Goal: Transaction & Acquisition: Purchase product/service

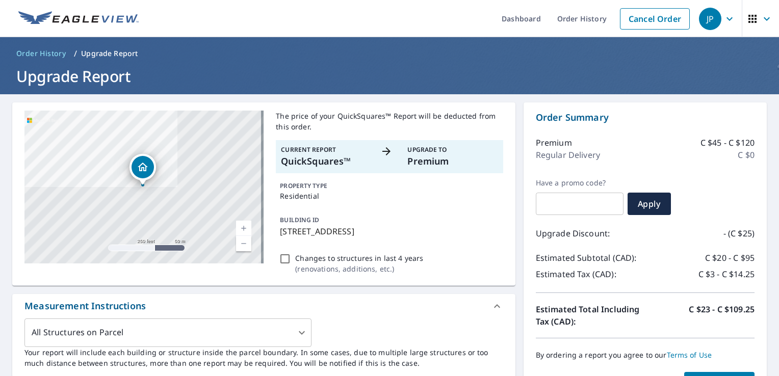
scroll to position [1, 0]
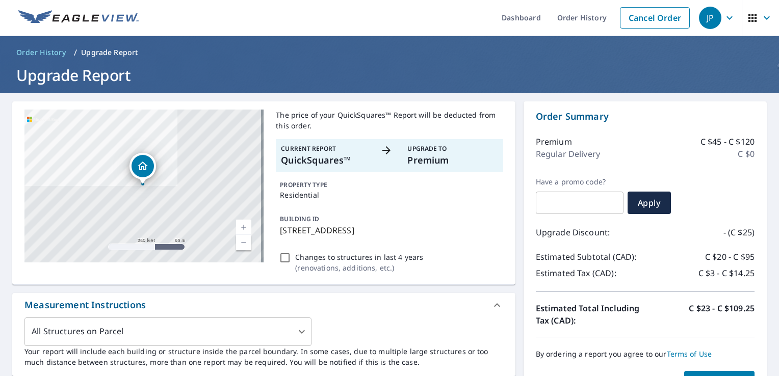
drag, startPoint x: 357, startPoint y: 232, endPoint x: 274, endPoint y: 231, distance: 83.1
click at [276, 231] on div "BUILDING ID [STREET_ADDRESS]" at bounding box center [389, 225] width 227 height 32
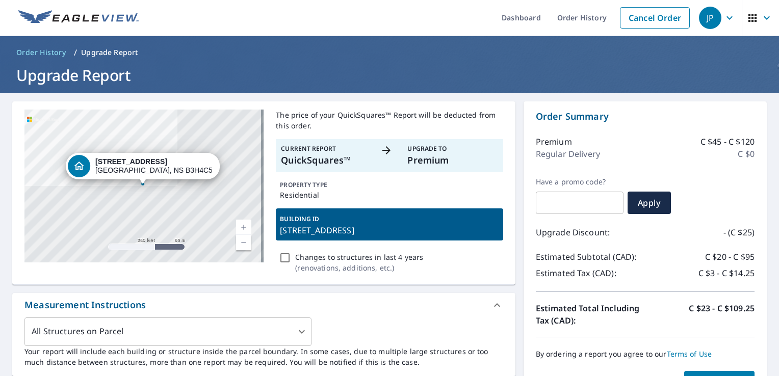
click at [359, 216] on div "BUILDING ID [STREET_ADDRESS]" at bounding box center [389, 225] width 227 height 32
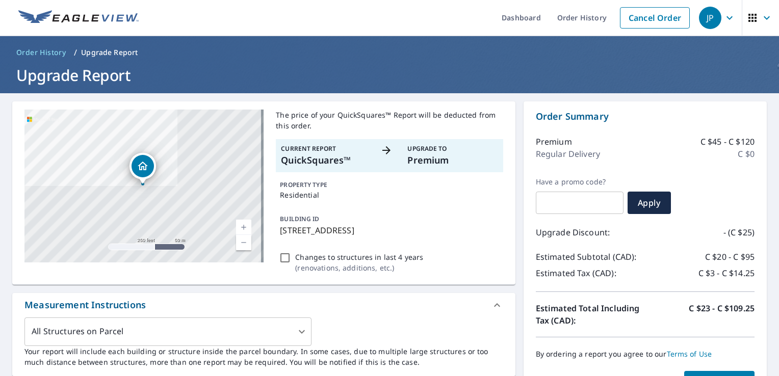
drag, startPoint x: 279, startPoint y: 231, endPoint x: 412, endPoint y: 233, distance: 132.6
click at [412, 233] on p "[STREET_ADDRESS]" at bounding box center [389, 230] width 219 height 12
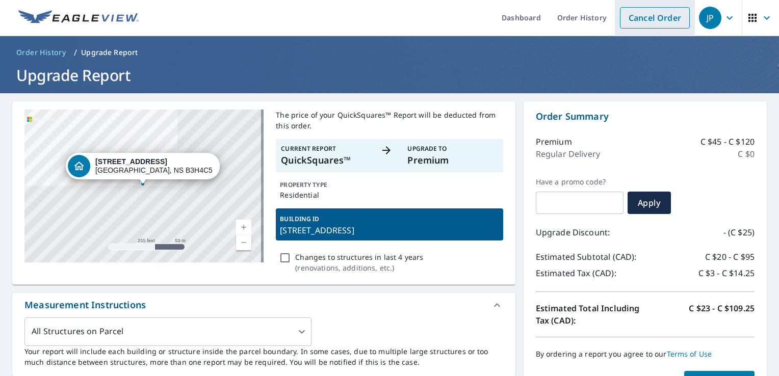
click at [638, 16] on link "Cancel Order" at bounding box center [655, 17] width 70 height 21
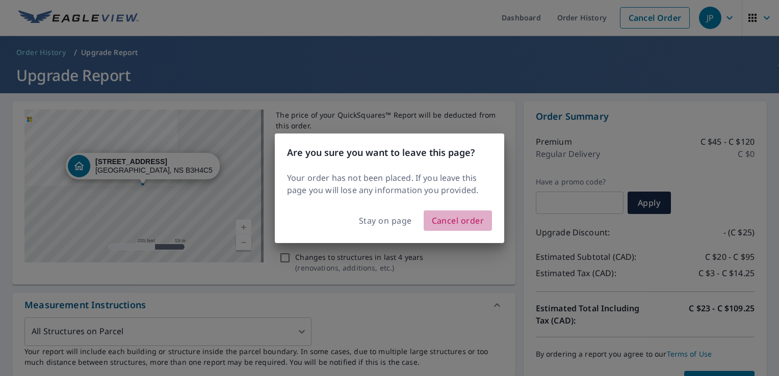
click at [446, 224] on span "Cancel order" at bounding box center [458, 221] width 53 height 14
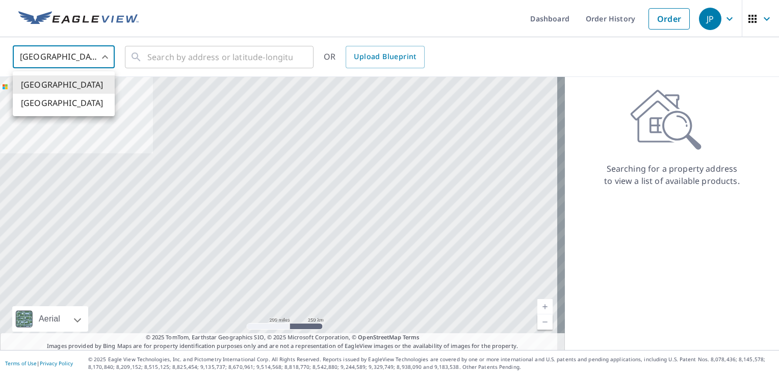
click at [102, 64] on body "JP JP Dashboard Order History Order JP United States US ​ ​ OR Upload Blueprint…" at bounding box center [389, 188] width 779 height 376
click at [78, 115] on ul "[GEOGRAPHIC_DATA] [GEOGRAPHIC_DATA]" at bounding box center [64, 93] width 102 height 45
click at [74, 105] on li "[GEOGRAPHIC_DATA]" at bounding box center [64, 103] width 102 height 18
type input "CA"
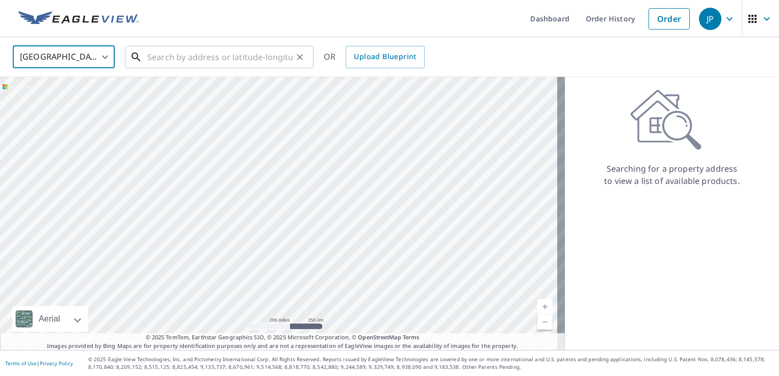
click at [160, 56] on input "text" at bounding box center [219, 57] width 145 height 29
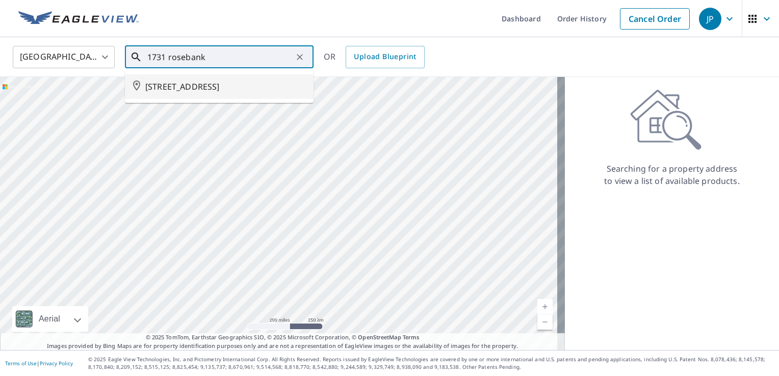
click at [162, 85] on span "[STREET_ADDRESS]" at bounding box center [225, 87] width 160 height 12
type input "[STREET_ADDRESS]"
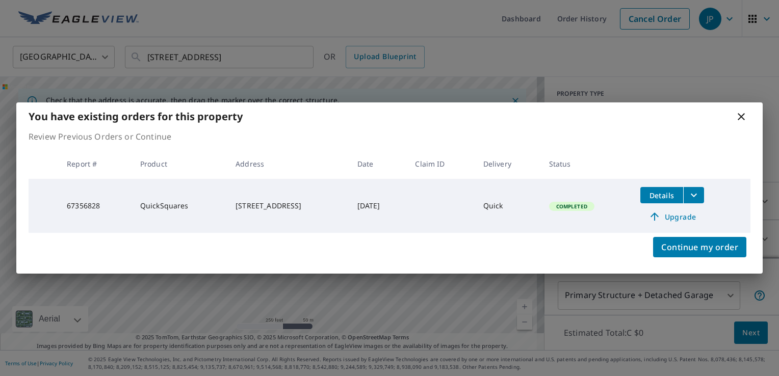
drag, startPoint x: 711, startPoint y: 248, endPoint x: 699, endPoint y: 227, distance: 24.5
click at [711, 248] on span "Continue my order" at bounding box center [699, 247] width 77 height 14
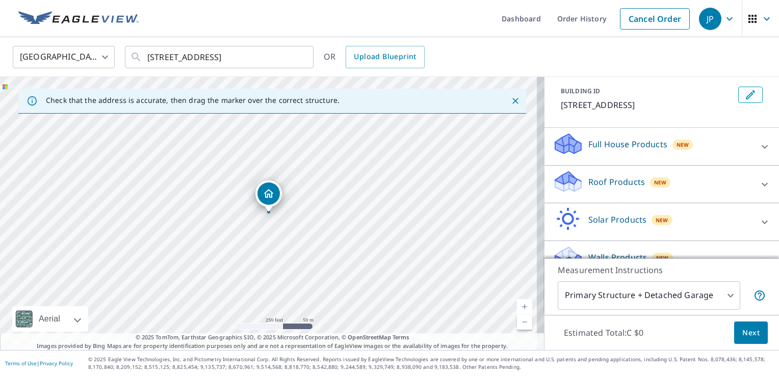
scroll to position [56, 0]
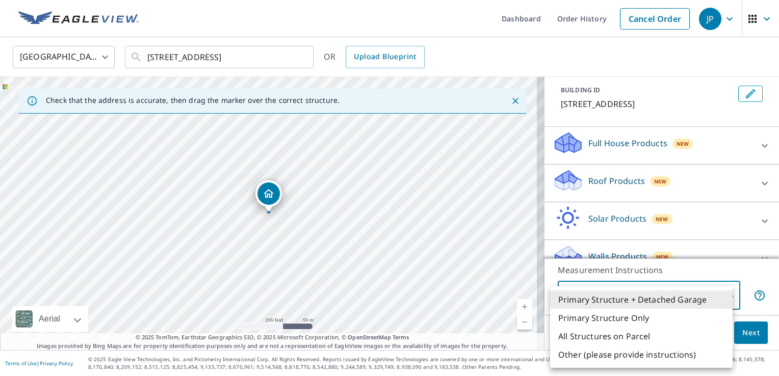
click at [727, 293] on body "JP JP Dashboard Order History Cancel Order JP Canada [GEOGRAPHIC_DATA] ​ [STREE…" at bounding box center [389, 188] width 779 height 376
click at [595, 197] on div at bounding box center [389, 188] width 779 height 376
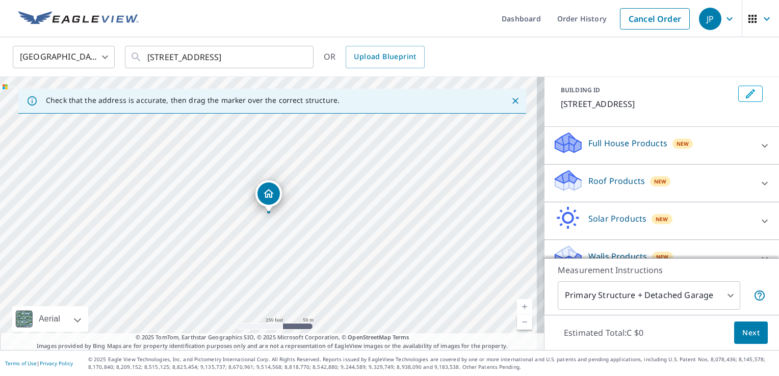
click at [588, 186] on div "Roof Products New" at bounding box center [653, 183] width 200 height 29
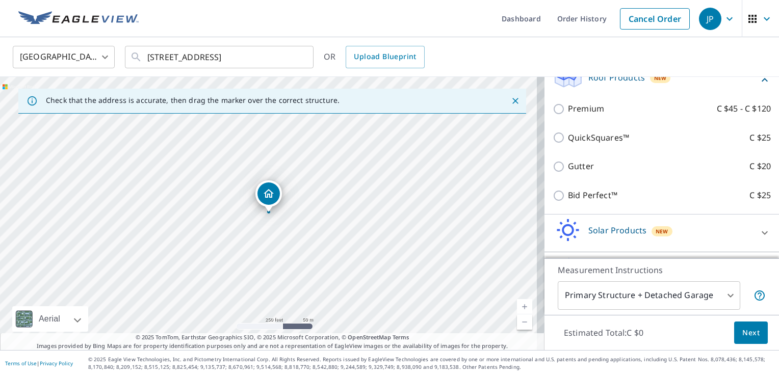
scroll to position [175, 0]
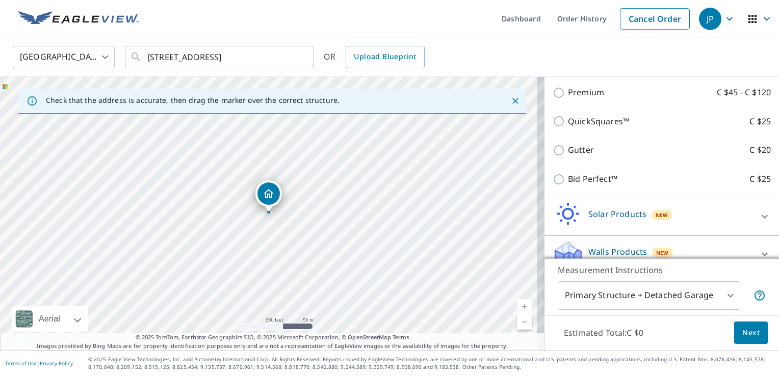
click at [553, 194] on div "Bid Perfect™ C $25" at bounding box center [662, 179] width 218 height 29
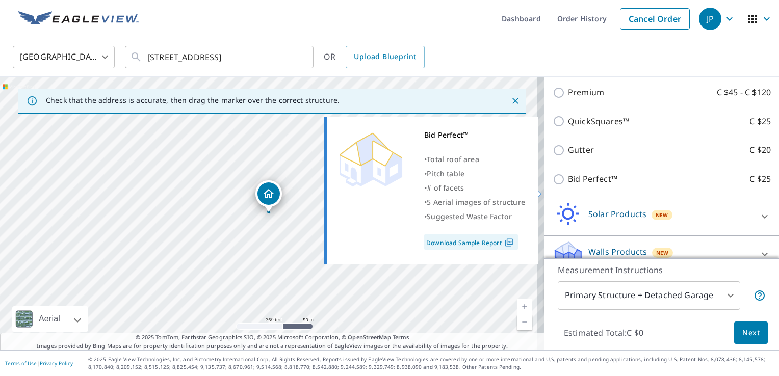
click at [553, 186] on input "Bid Perfect™ C $25" at bounding box center [560, 179] width 15 height 12
checkbox input "true"
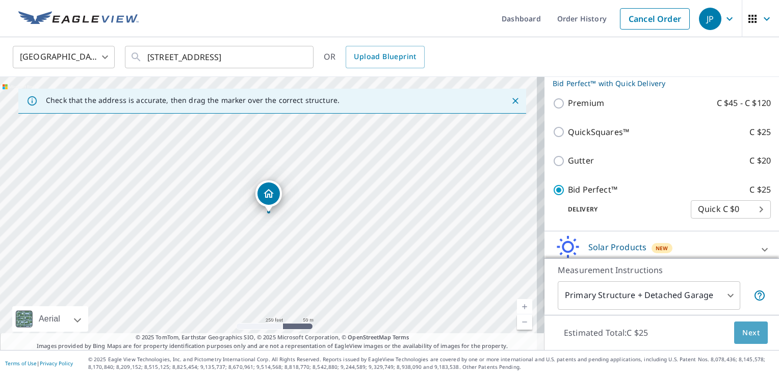
click at [747, 328] on span "Next" at bounding box center [751, 333] width 17 height 13
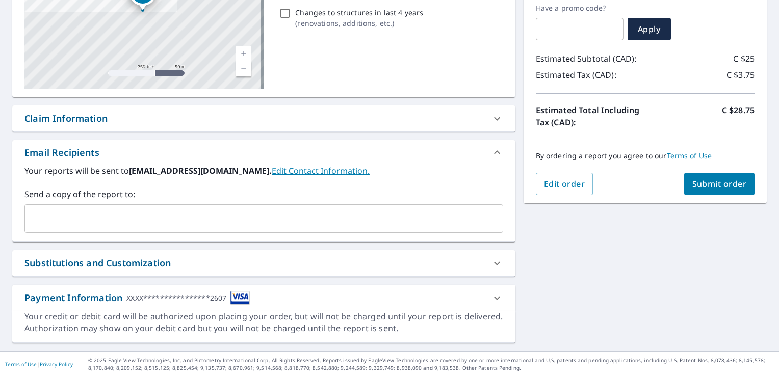
scroll to position [63, 0]
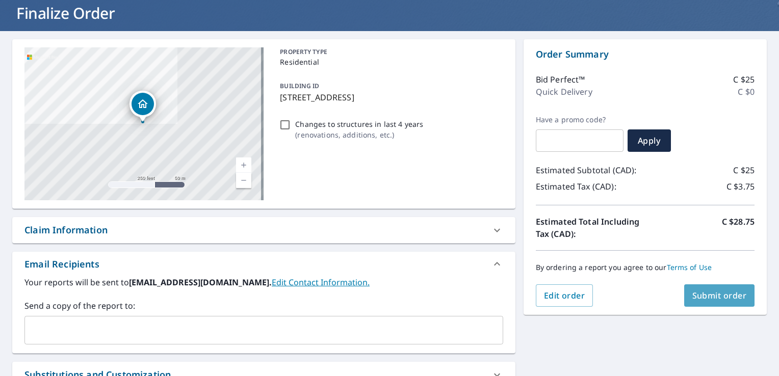
click at [698, 295] on span "Submit order" at bounding box center [720, 295] width 55 height 11
